Goal: Information Seeking & Learning: Learn about a topic

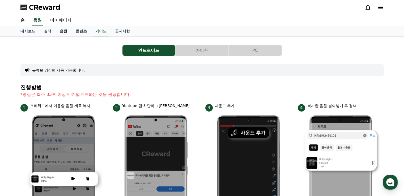
click at [65, 32] on link "음원" at bounding box center [64, 31] width 16 height 10
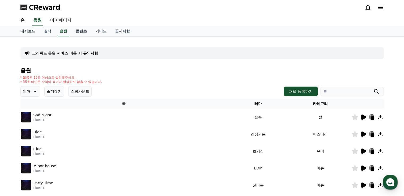
click at [31, 88] on button "테마" at bounding box center [30, 91] width 20 height 11
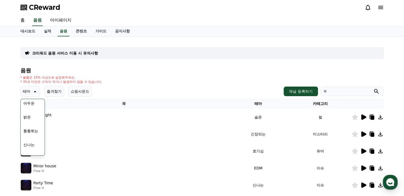
scroll to position [48, 0]
click at [33, 113] on div "전체 환상적인 호기심 어두운 밝은 통통튀는 신나는 반전 웅장한 드라마틱 즐거움 분위기있는 EDM 그루브 슬픈 잔잔한 귀여운 감동적인 긴장되는 …" at bounding box center [32, 188] width 23 height 274
click at [26, 112] on button "밝은" at bounding box center [27, 113] width 12 height 12
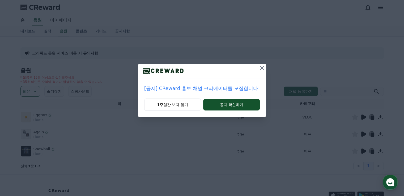
click at [260, 68] on icon at bounding box center [262, 68] width 4 height 4
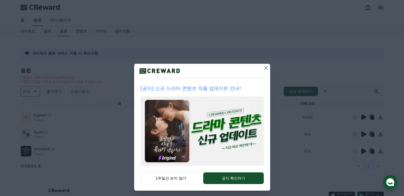
click at [263, 68] on icon at bounding box center [266, 68] width 6 height 6
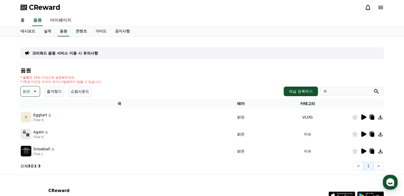
click at [364, 115] on icon at bounding box center [363, 117] width 6 height 6
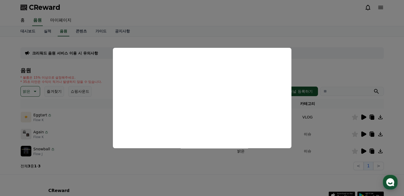
click at [330, 55] on button "close modal" at bounding box center [202, 98] width 404 height 196
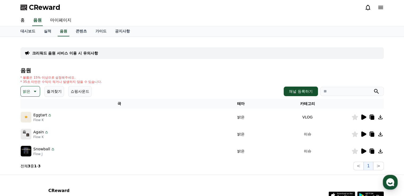
click at [373, 118] on icon at bounding box center [372, 118] width 4 height 4
click at [372, 117] on icon at bounding box center [372, 118] width 4 height 4
click at [104, 33] on link "가이드" at bounding box center [101, 31] width 20 height 10
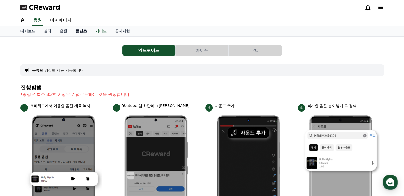
click at [86, 32] on link "콘텐츠" at bounding box center [81, 31] width 20 height 10
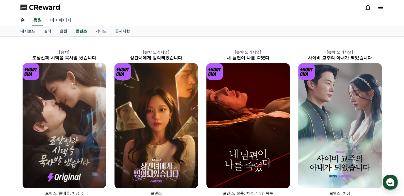
click at [55, 17] on link "마이페이지" at bounding box center [61, 20] width 30 height 11
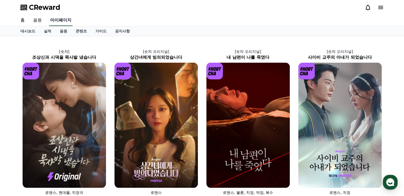
select select "**********"
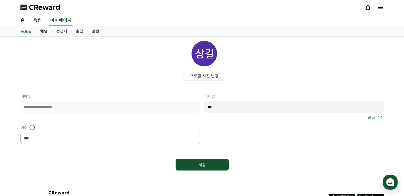
click at [45, 32] on link "채널" at bounding box center [44, 31] width 16 height 10
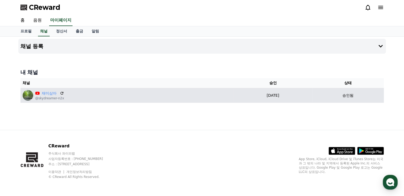
click at [76, 98] on div "재미삼아 @skydreamer-n2x" at bounding box center [127, 95] width 209 height 11
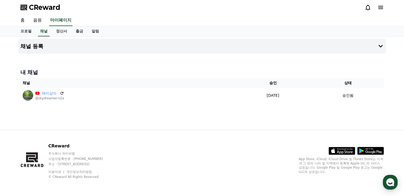
click at [22, 21] on link "홈" at bounding box center [22, 20] width 13 height 11
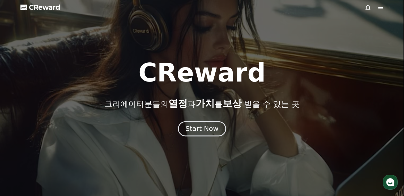
click at [214, 132] on div "Start Now" at bounding box center [202, 128] width 33 height 9
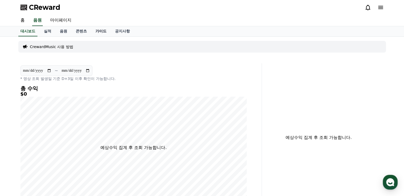
click at [104, 34] on link "가이드" at bounding box center [101, 31] width 20 height 10
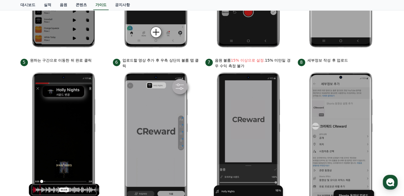
scroll to position [295, 0]
